Goal: Transaction & Acquisition: Purchase product/service

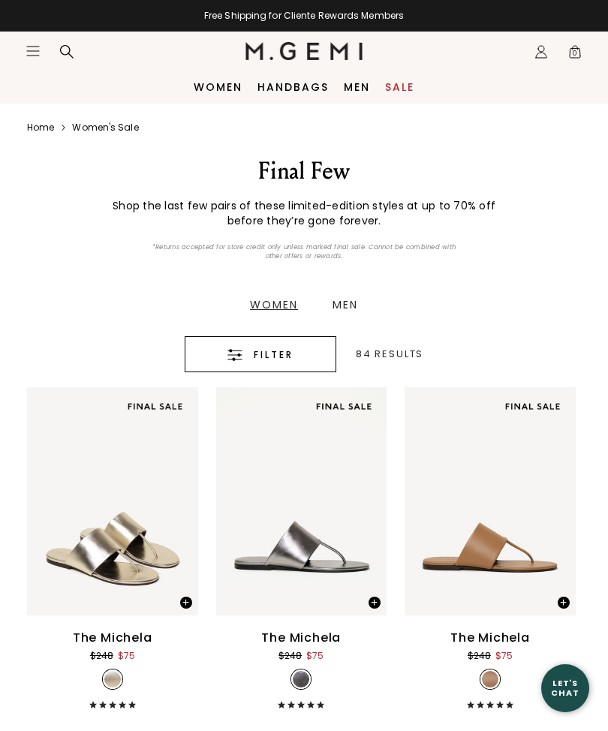
click at [284, 363] on button "Filter" at bounding box center [261, 354] width 152 height 36
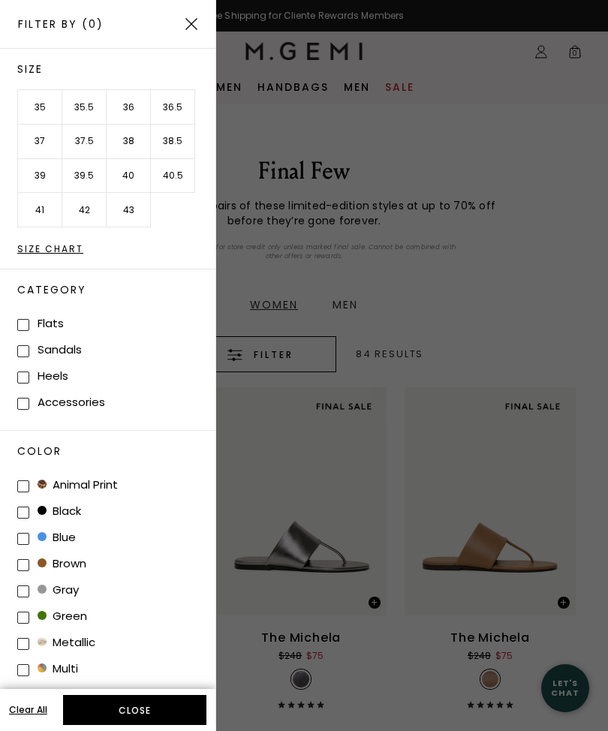
click at [126, 140] on li "38" at bounding box center [129, 142] width 44 height 35
click at [148, 713] on button "Apply (1)" at bounding box center [134, 710] width 143 height 30
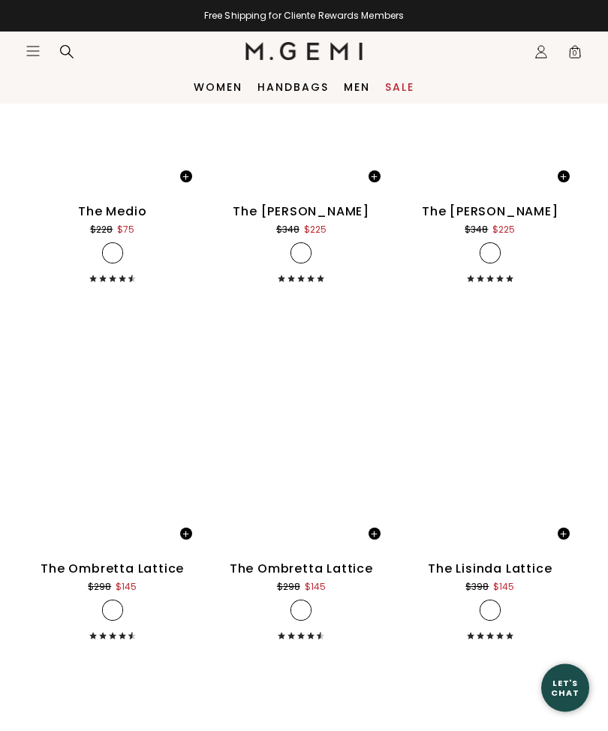
scroll to position [1165, 0]
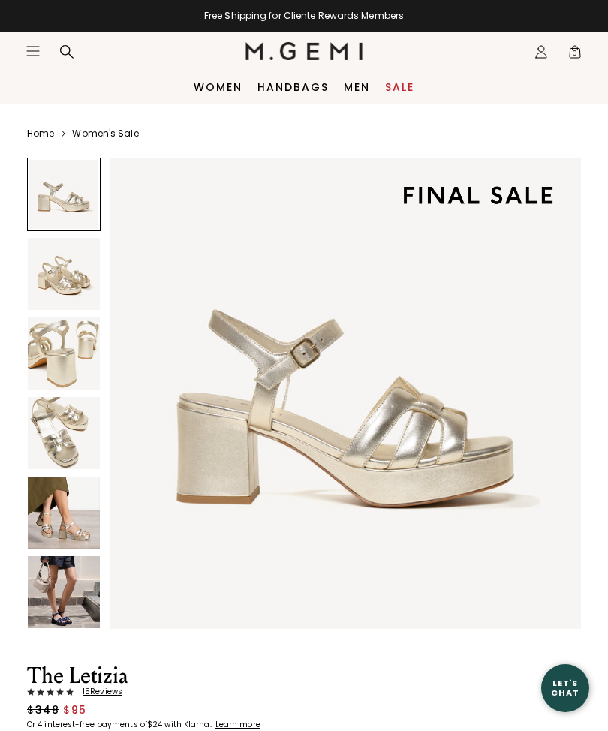
click at [72, 529] on img at bounding box center [64, 513] width 72 height 72
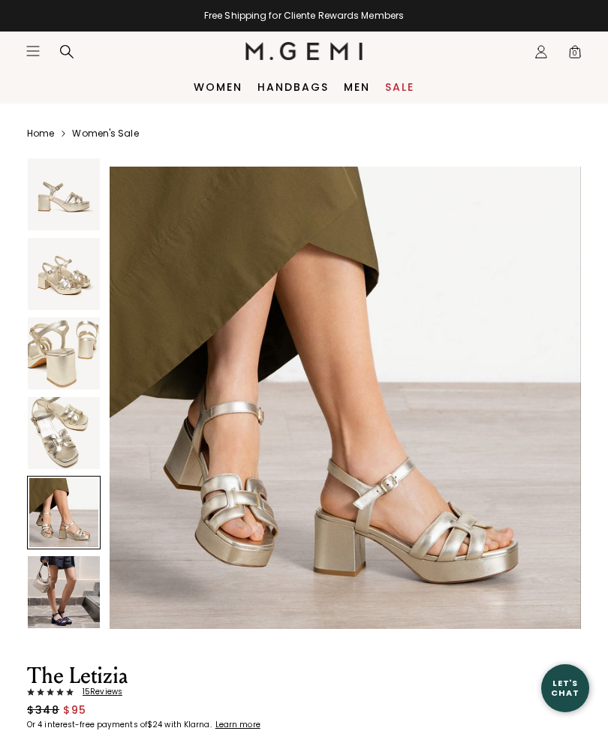
scroll to position [1947, 0]
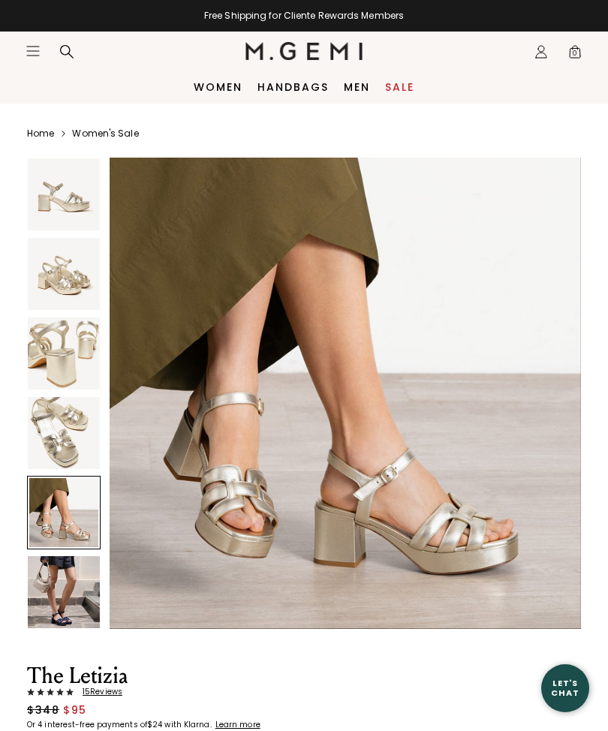
click at [85, 611] on img at bounding box center [64, 593] width 72 height 72
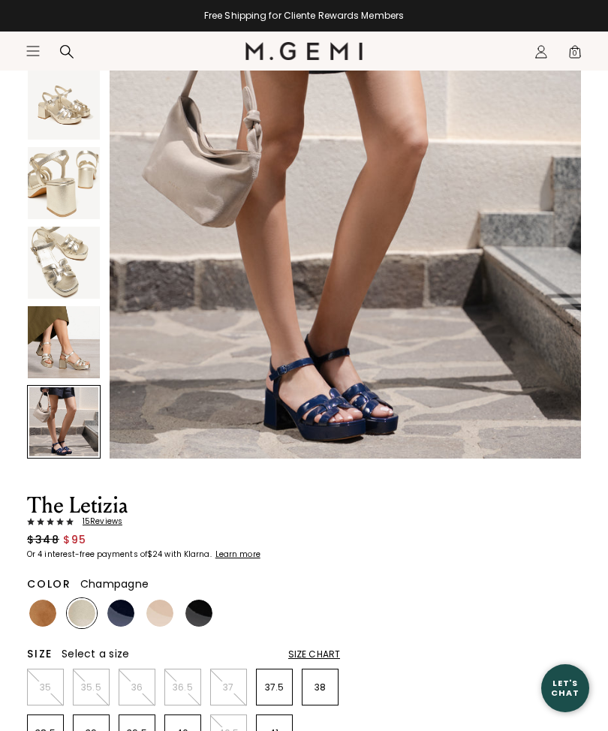
scroll to position [176, 0]
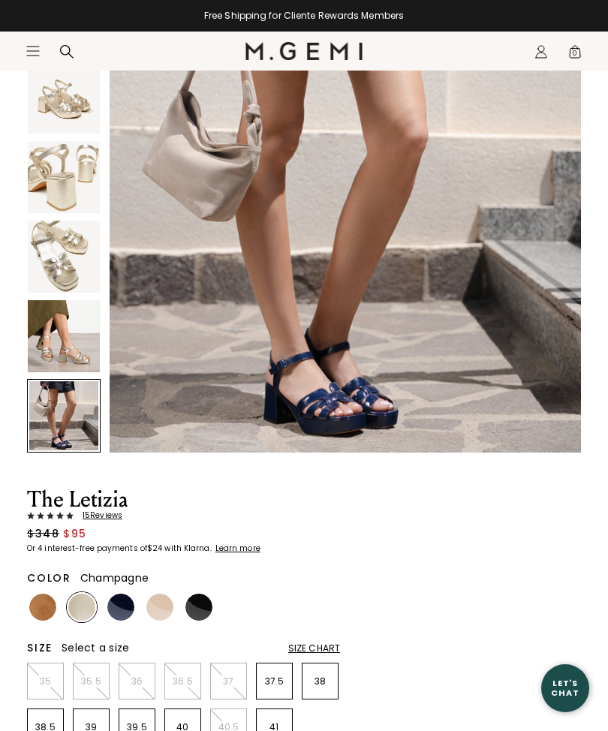
click at [55, 598] on div at bounding box center [43, 608] width 30 height 30
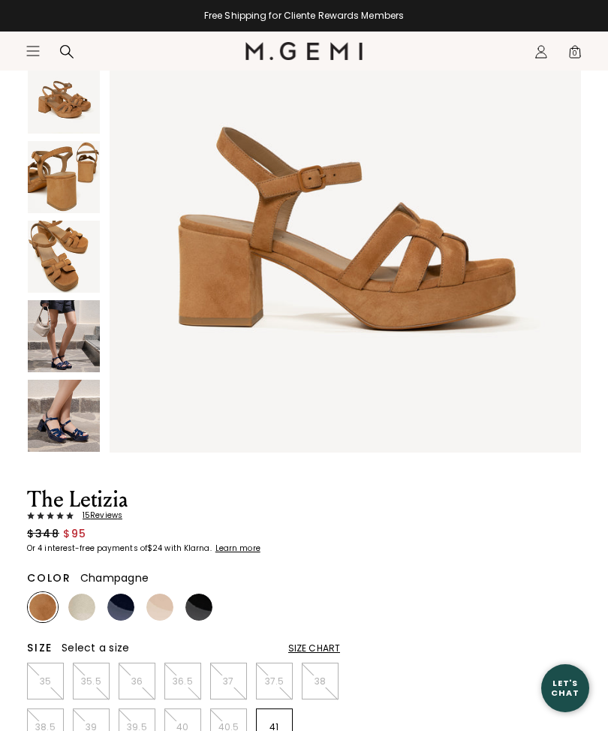
click at [83, 609] on img at bounding box center [81, 607] width 27 height 27
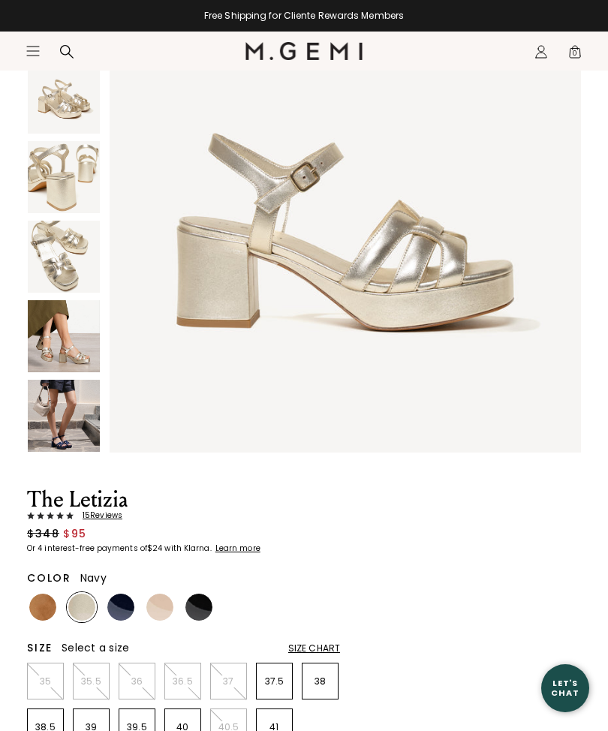
click at [122, 613] on img at bounding box center [120, 607] width 27 height 27
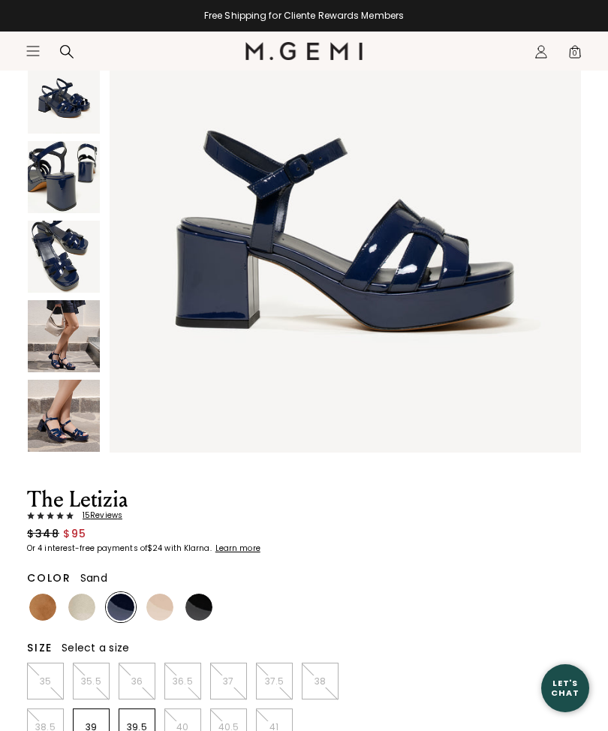
click at [164, 616] on img at bounding box center [159, 607] width 27 height 27
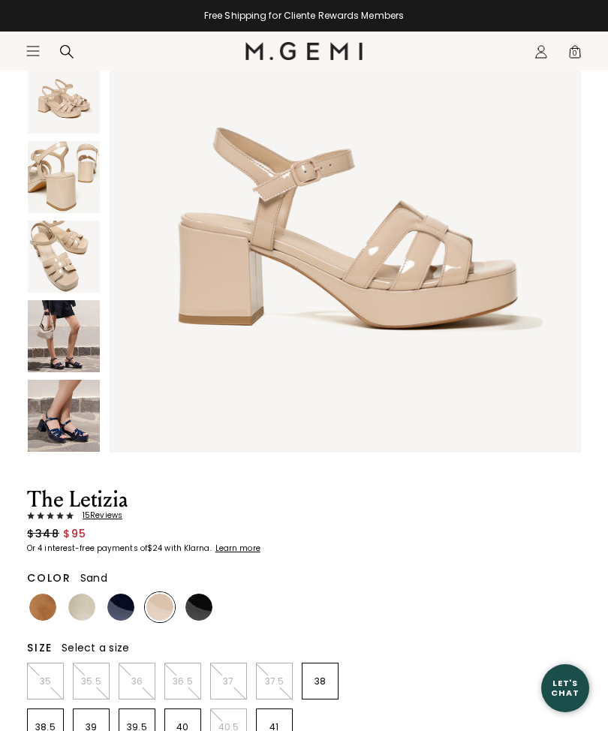
click at [198, 608] on img at bounding box center [199, 607] width 27 height 27
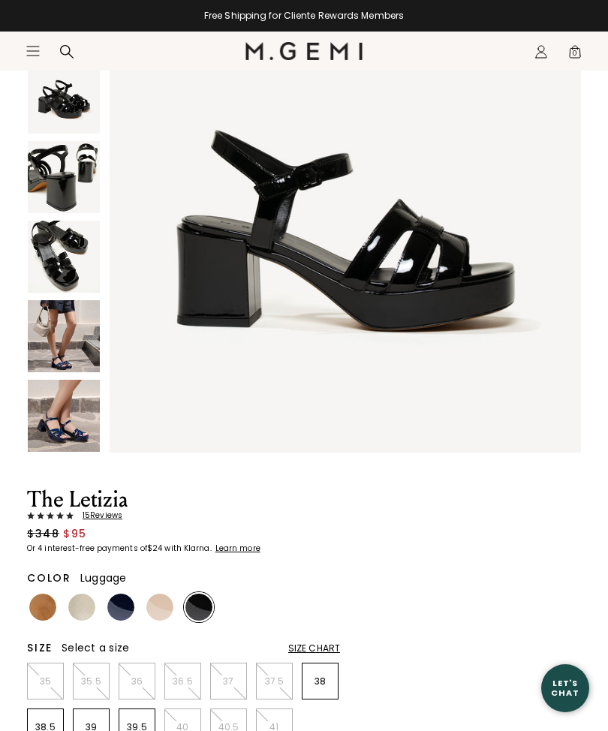
click at [53, 613] on img at bounding box center [42, 607] width 27 height 27
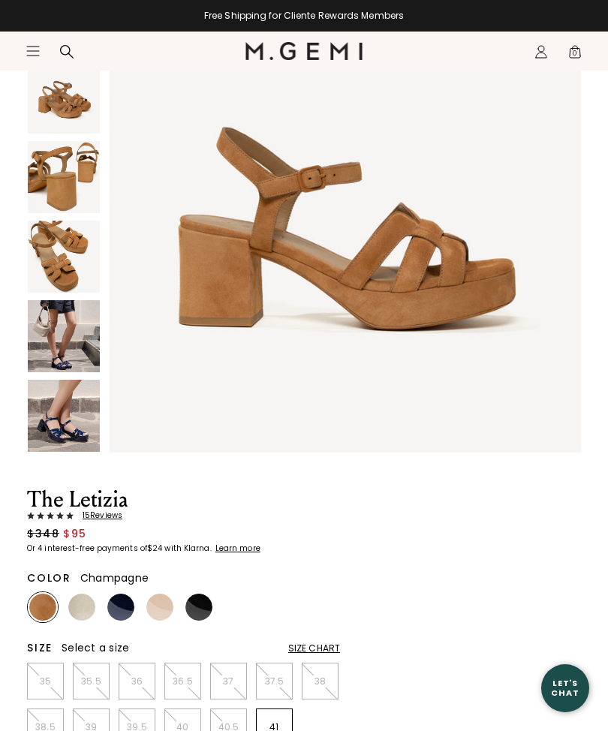
click at [80, 609] on img at bounding box center [81, 607] width 27 height 27
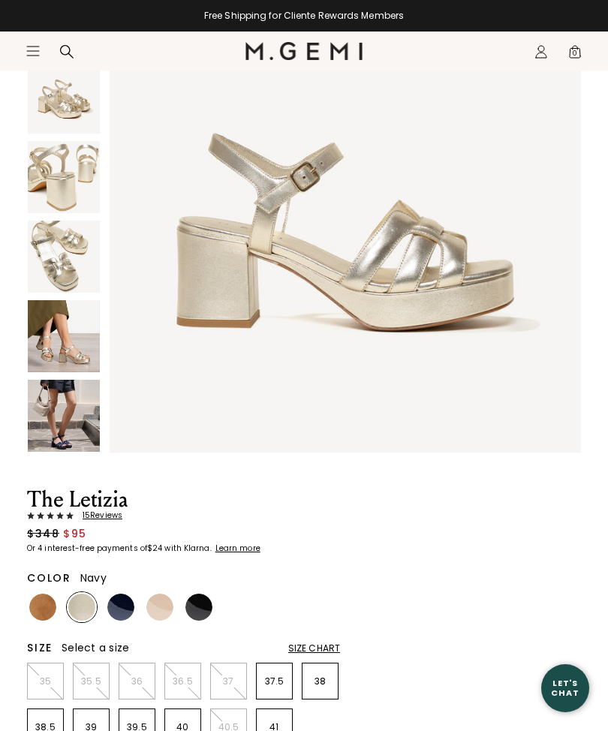
click at [124, 612] on img at bounding box center [120, 607] width 27 height 27
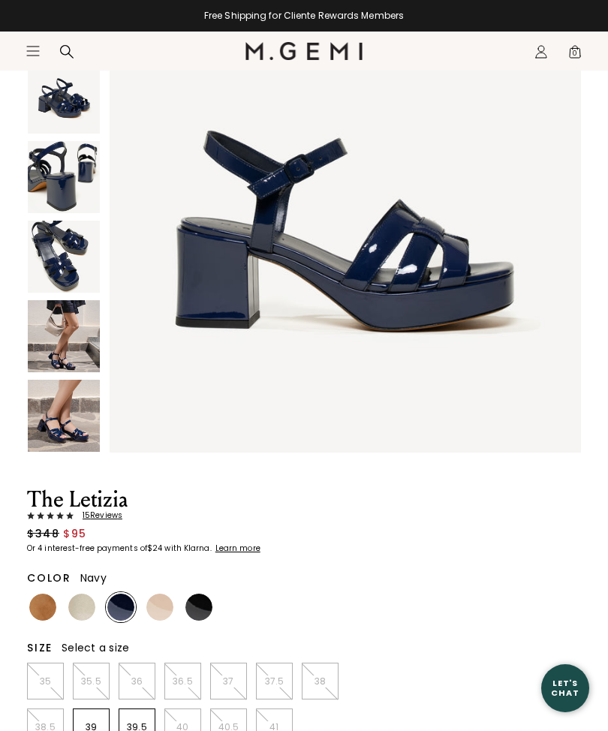
click at [167, 606] on img at bounding box center [159, 607] width 27 height 27
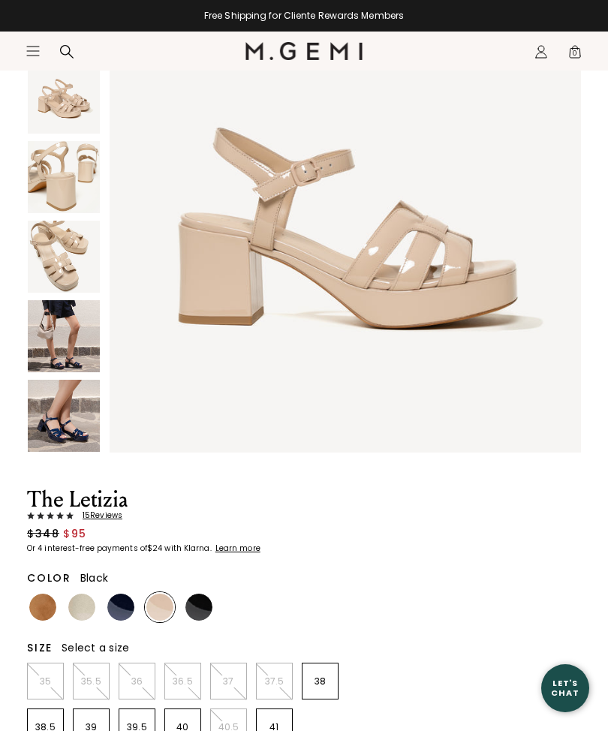
click at [205, 608] on img at bounding box center [199, 607] width 27 height 27
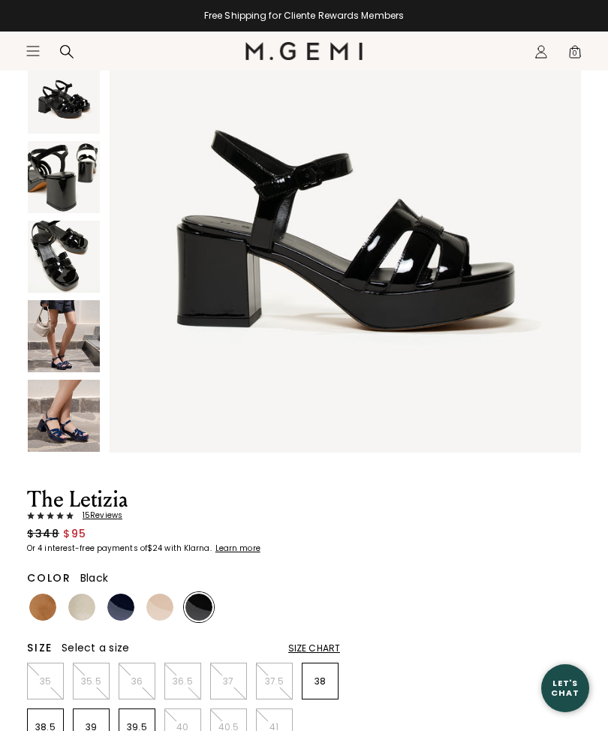
click at [98, 443] on img at bounding box center [64, 416] width 72 height 72
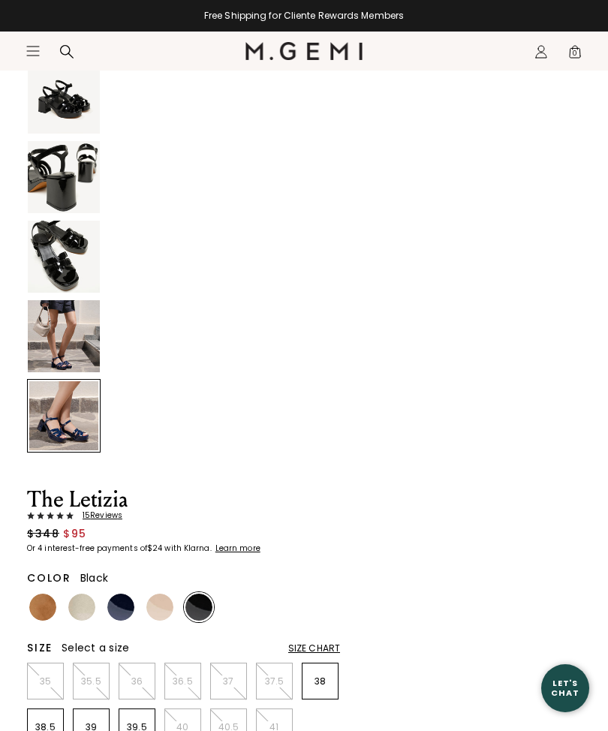
scroll to position [2433, 0]
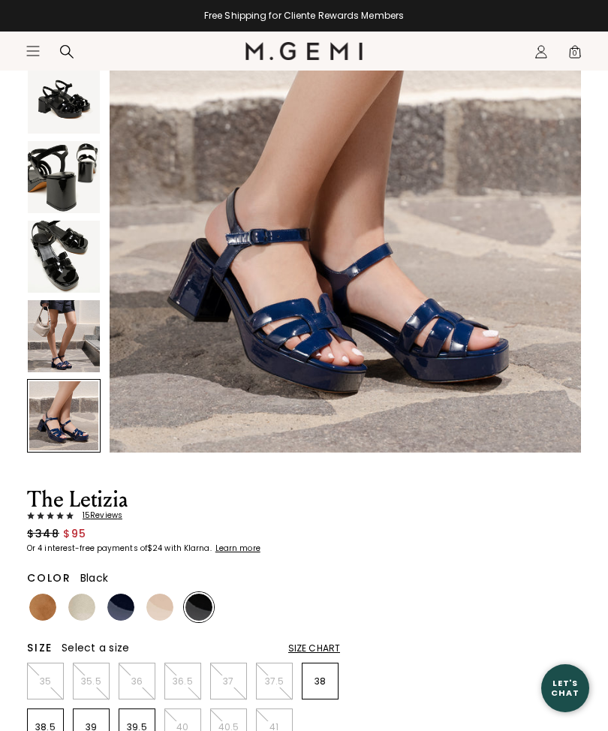
click at [157, 611] on img at bounding box center [159, 607] width 27 height 27
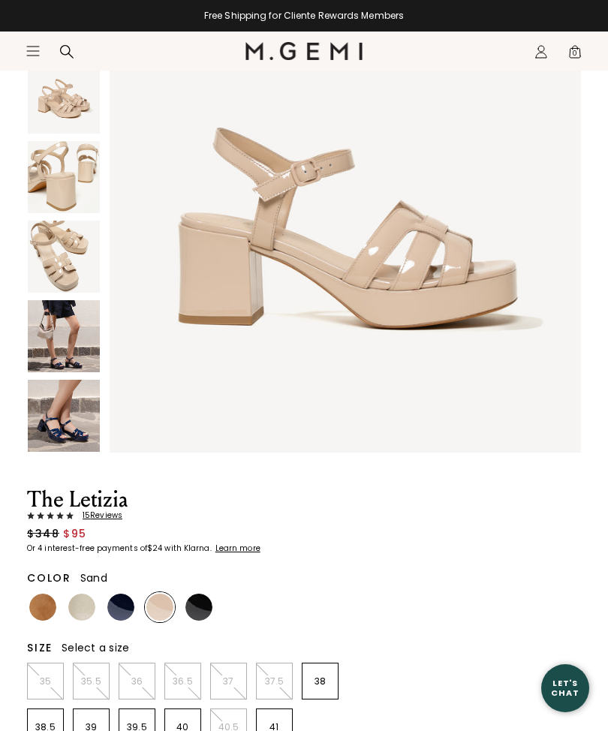
click at [76, 354] on img at bounding box center [64, 336] width 72 height 72
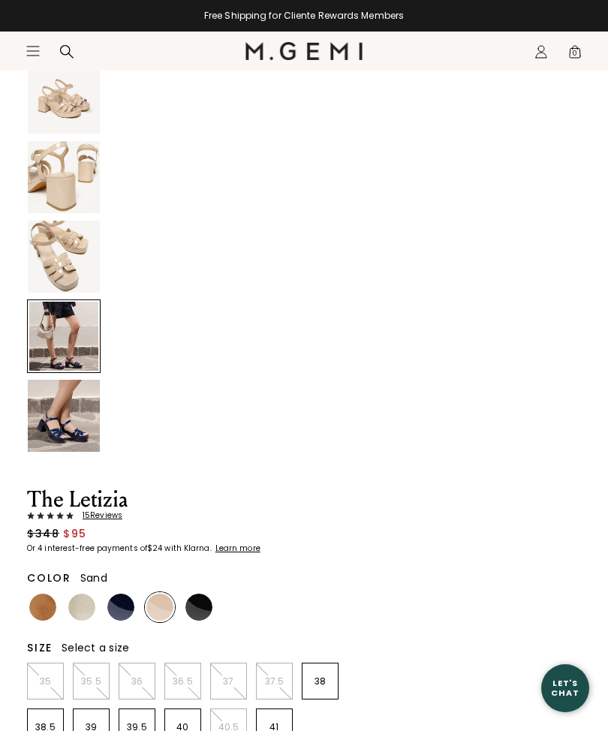
scroll to position [1947, 0]
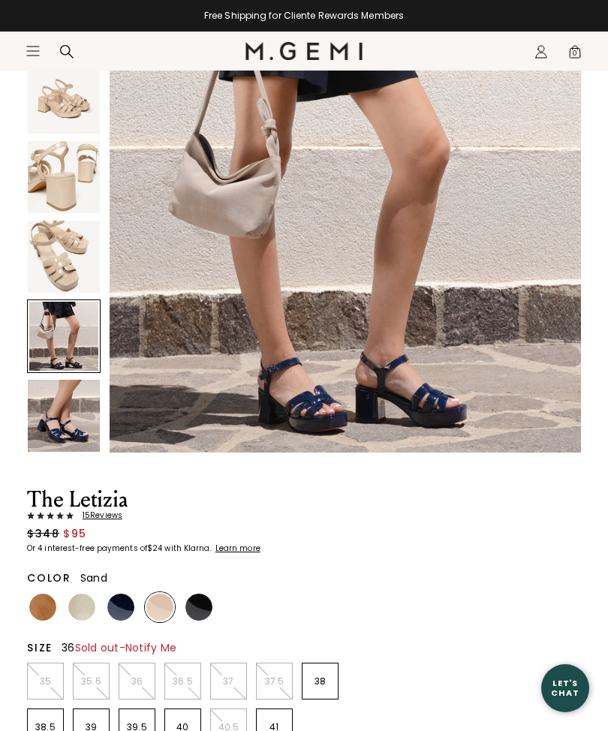
click at [131, 699] on li "36" at bounding box center [137, 681] width 37 height 37
click at [123, 605] on img at bounding box center [120, 607] width 27 height 27
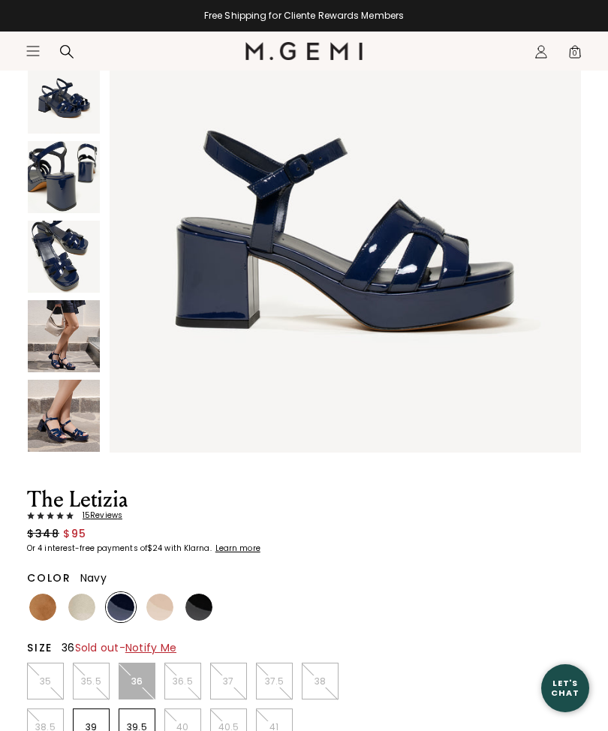
click at [86, 437] on img at bounding box center [64, 416] width 72 height 72
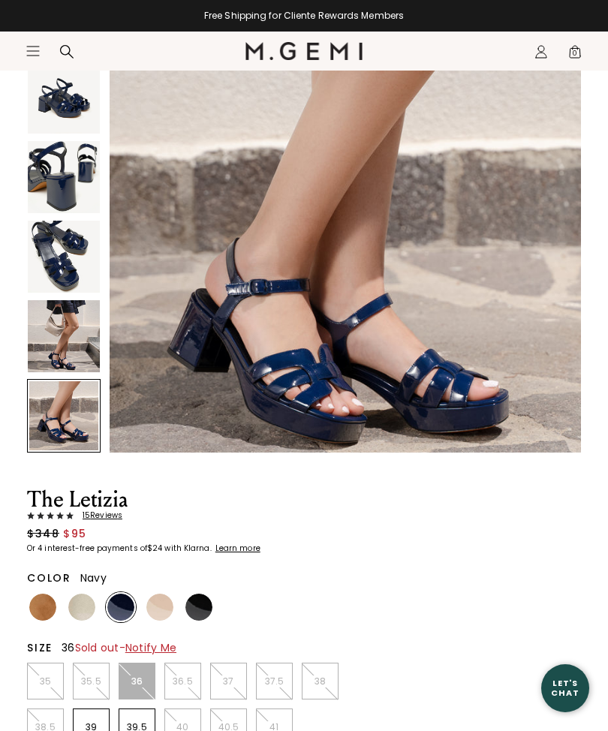
scroll to position [2433, 0]
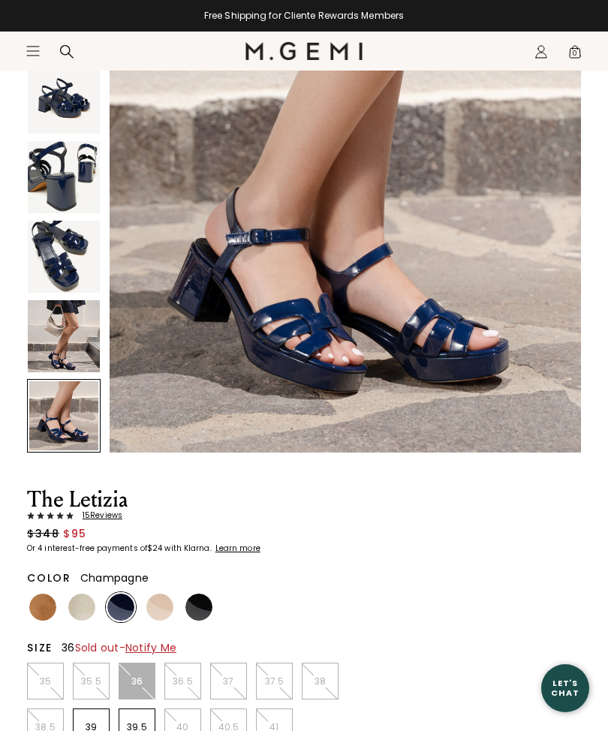
click at [89, 606] on img at bounding box center [81, 607] width 27 height 27
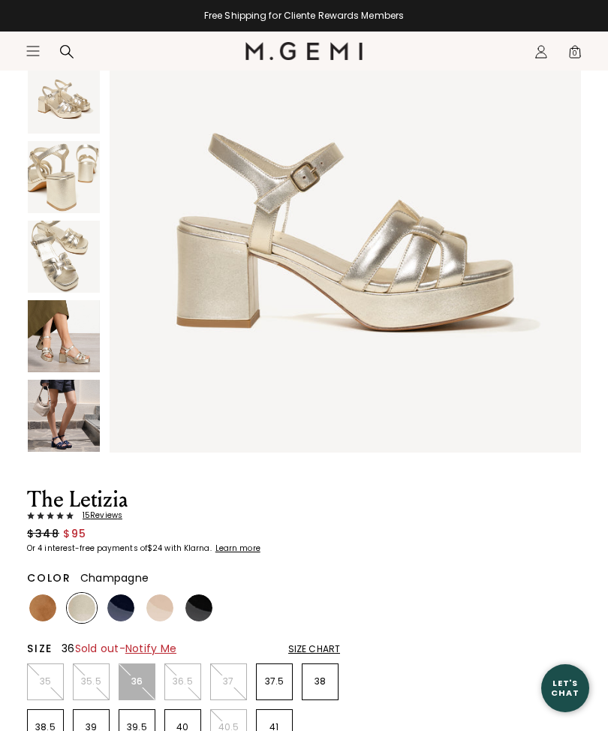
click at [77, 439] on img at bounding box center [64, 416] width 72 height 72
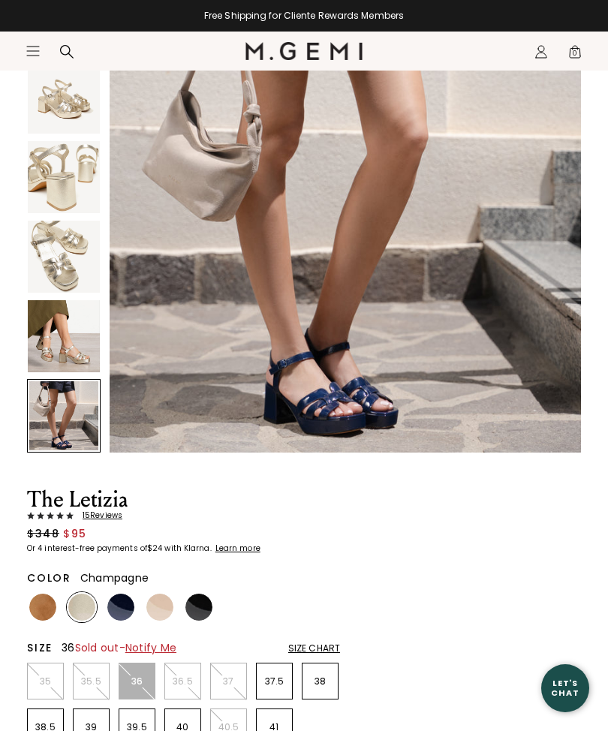
click at [87, 348] on img at bounding box center [64, 336] width 72 height 72
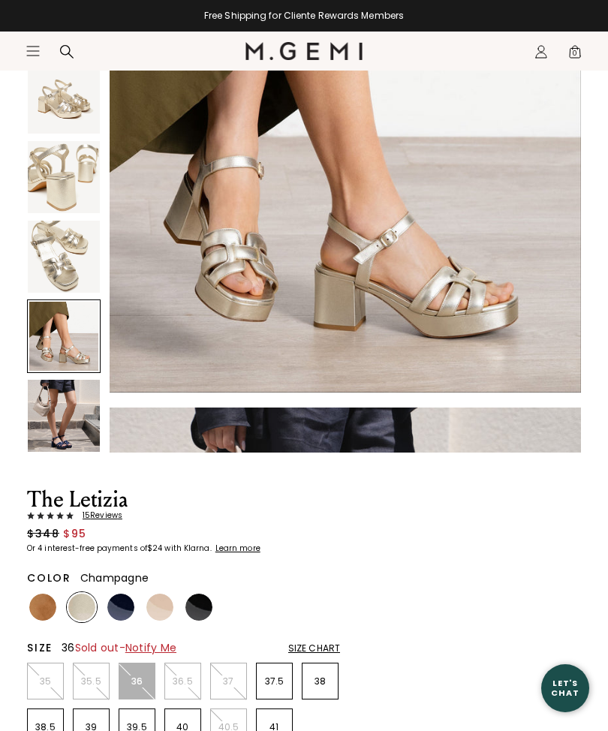
scroll to position [1947, 0]
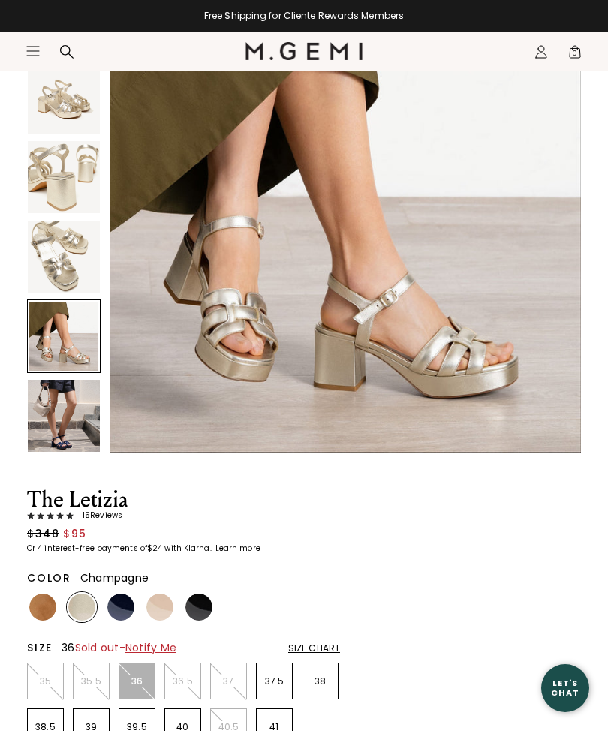
click at [53, 606] on img at bounding box center [42, 607] width 27 height 27
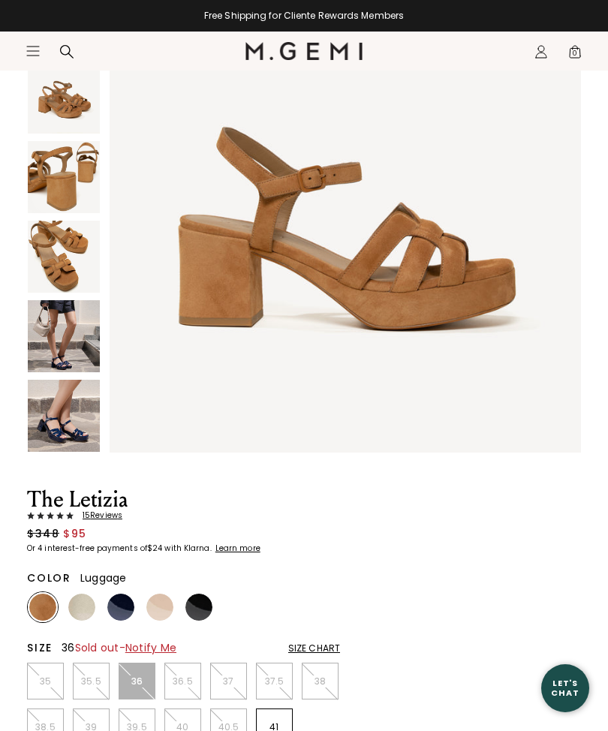
click at [90, 348] on img at bounding box center [64, 336] width 72 height 72
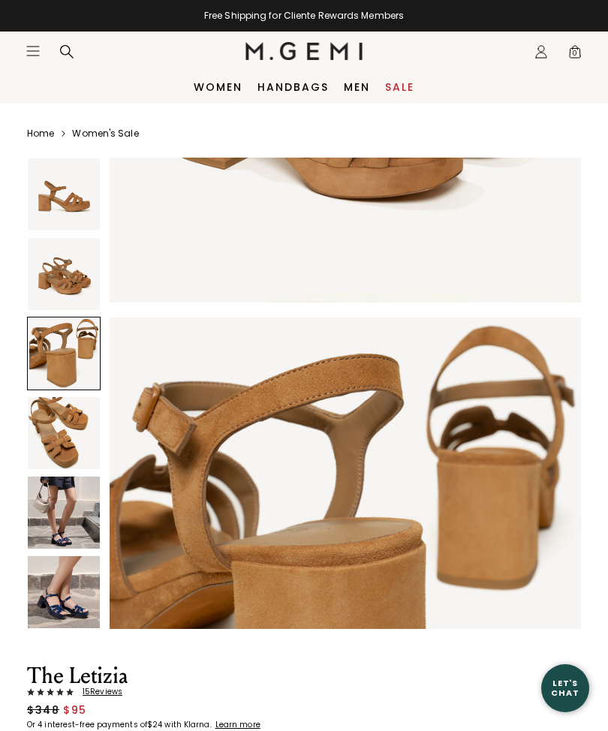
scroll to position [808, 0]
